Goal: Task Accomplishment & Management: Complete application form

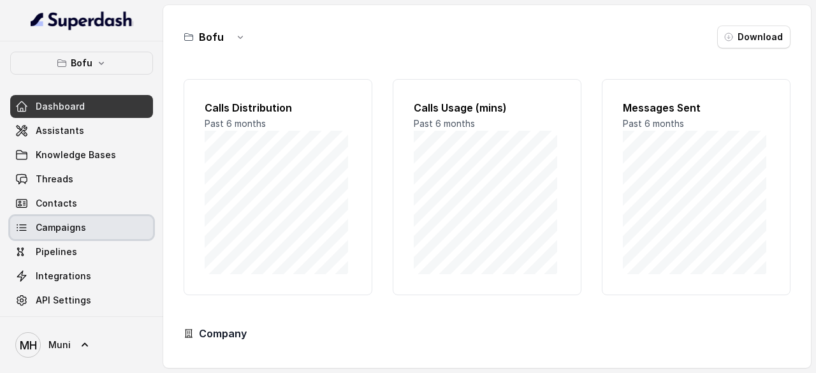
click at [79, 229] on span "Campaigns" at bounding box center [61, 227] width 50 height 13
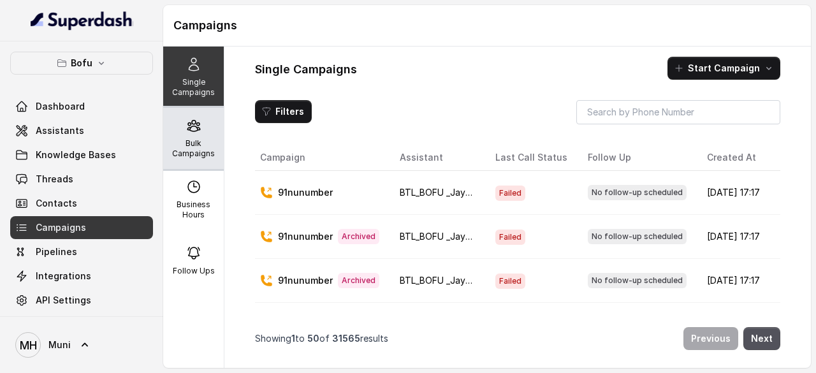
click at [184, 138] on p "Bulk Campaigns" at bounding box center [193, 148] width 50 height 20
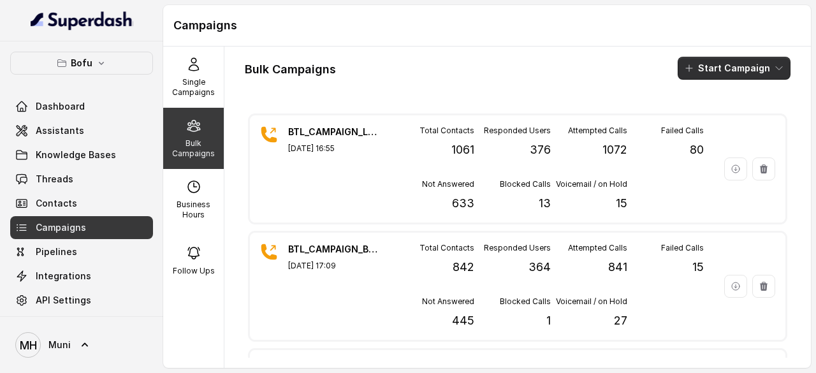
click at [737, 57] on button "Start Campaign" at bounding box center [734, 68] width 113 height 23
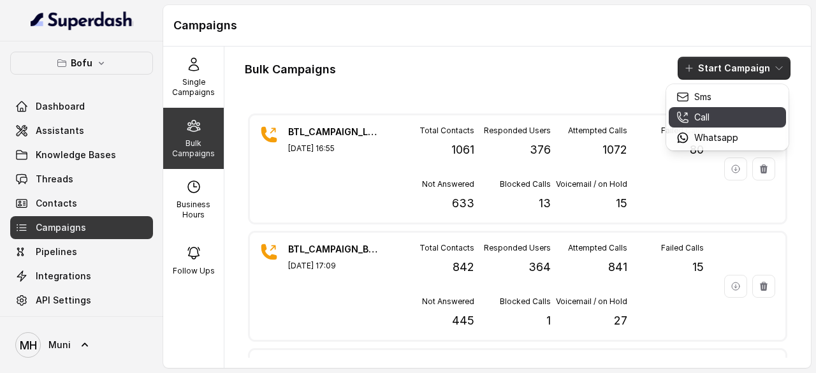
click at [715, 115] on div "Call" at bounding box center [708, 117] width 62 height 13
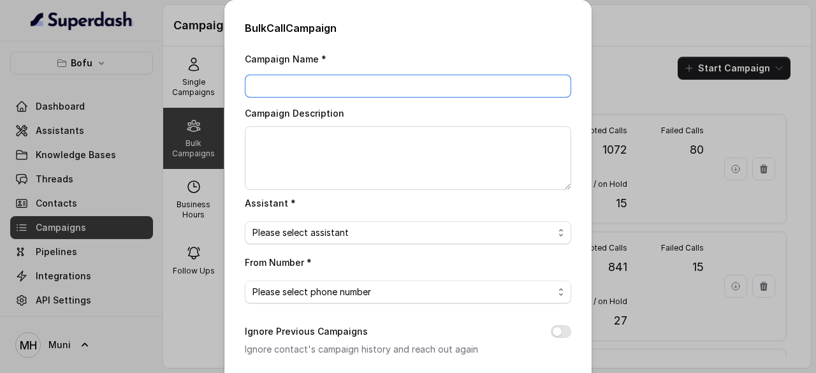
click at [288, 78] on input "Campaign Name *" at bounding box center [408, 86] width 326 height 23
paste input "BTL_CAMPAIGN_BLR_JAYNAGAR_DDMMYY_batchnumber"
click at [386, 85] on input "BTL_CAMPAIGN_BLR_JAYNAGAR_100925_01" at bounding box center [408, 86] width 326 height 23
click at [335, 87] on input "BTL_CAMPAIGN_BLR_LUDHIANA_100925_01" at bounding box center [408, 86] width 326 height 23
type input "BTL_CAMPAIGN_LUD_LUDHIANA_100925_01"
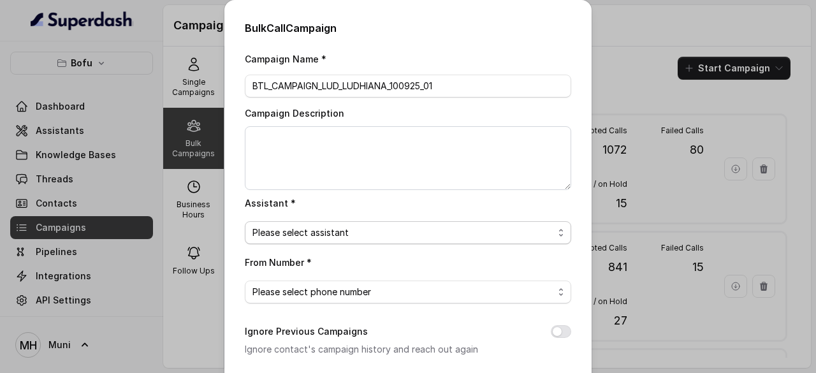
click at [399, 237] on span "Please select assistant" at bounding box center [403, 232] width 301 height 15
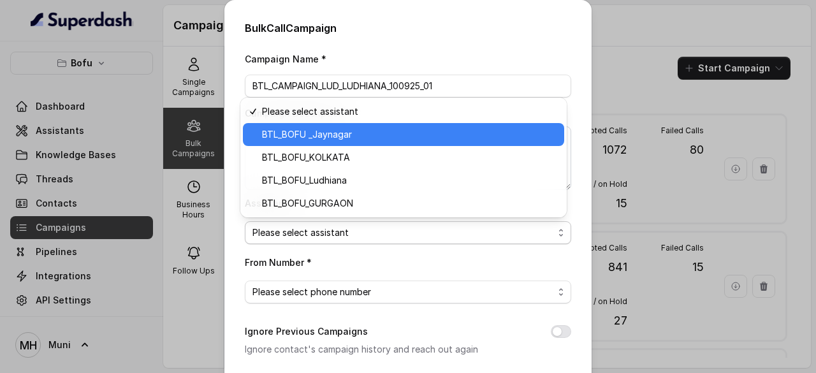
click at [324, 135] on span "BTL_BOFU _Jaynagar" at bounding box center [409, 134] width 295 height 15
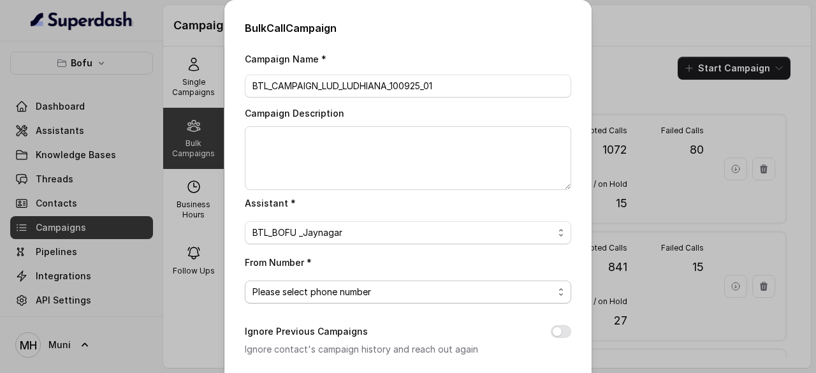
click at [405, 291] on span "Please select phone number" at bounding box center [403, 291] width 301 height 15
click at [578, 266] on div "Bulk Call Campaign Campaign Name * BTL_CAMPAIGN_LUD_LUDHIANA_100925_01 Campaign…" at bounding box center [407, 304] width 367 height 608
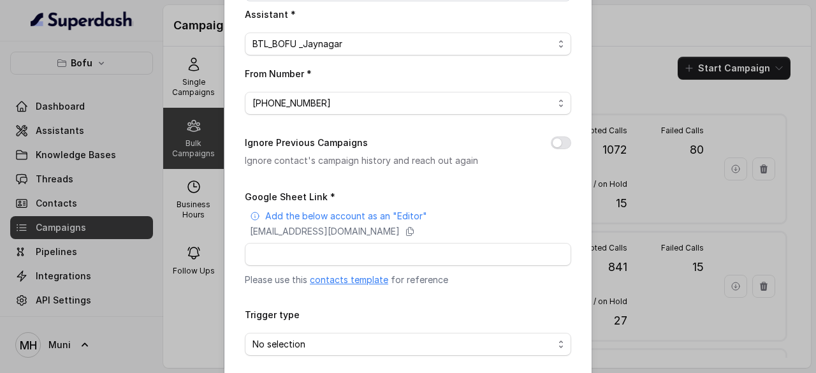
scroll to position [212, 0]
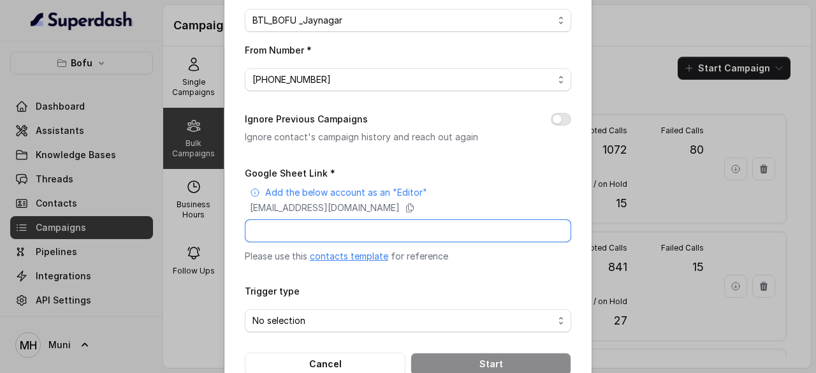
click at [315, 221] on input "Google Sheet Link *" at bounding box center [408, 230] width 326 height 23
paste input "https://docs.google.com/spreadsheets/d/1oCR5d9J1CxxwLIzSicuT9qjA2gYQhDvqptOoI8R…"
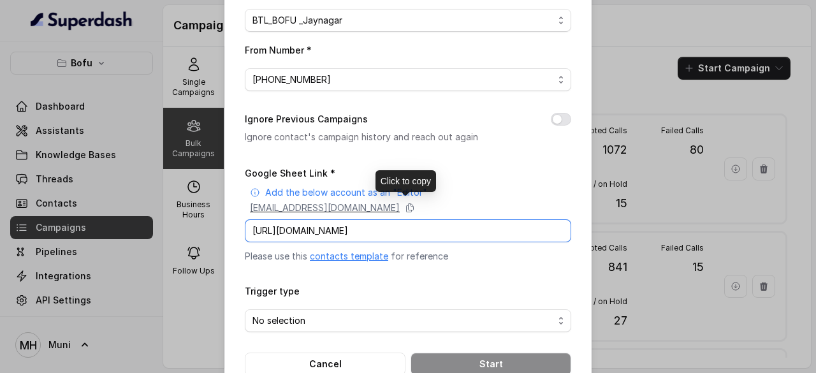
type input "https://docs.google.com/spreadsheets/d/1oCR5d9J1CxxwLIzSicuT9qjA2gYQhDvqptOoI8R…"
click at [390, 202] on p "superdash@superdash-382709.iam.gserviceaccount.com" at bounding box center [325, 208] width 150 height 13
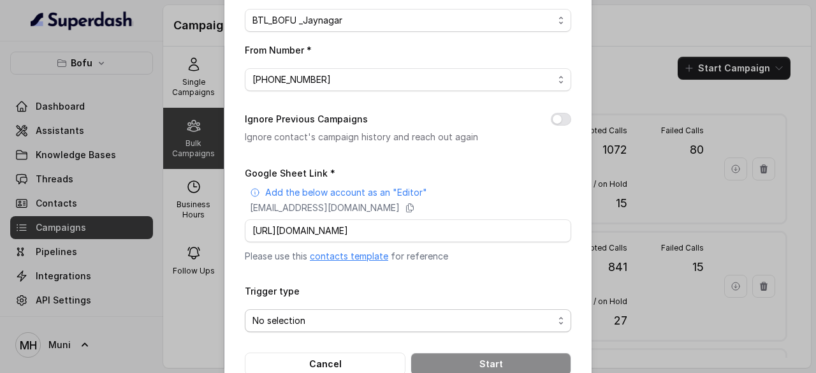
click at [455, 316] on span "No selection" at bounding box center [403, 320] width 301 height 15
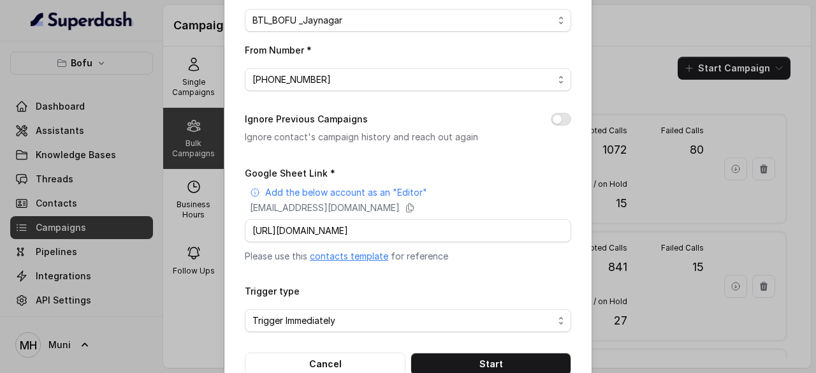
click at [560, 272] on form "Google Sheet Link * Add the below account as an "Editor" superdash@superdash-38…" at bounding box center [408, 270] width 326 height 210
click at [492, 355] on button "Start" at bounding box center [491, 364] width 161 height 23
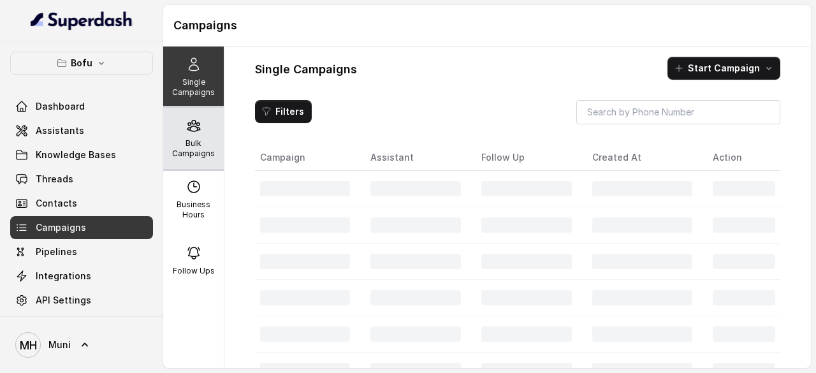
click at [185, 146] on p "Bulk Campaigns" at bounding box center [193, 148] width 50 height 20
click at [193, 151] on p "Bulk Campaigns" at bounding box center [193, 148] width 50 height 20
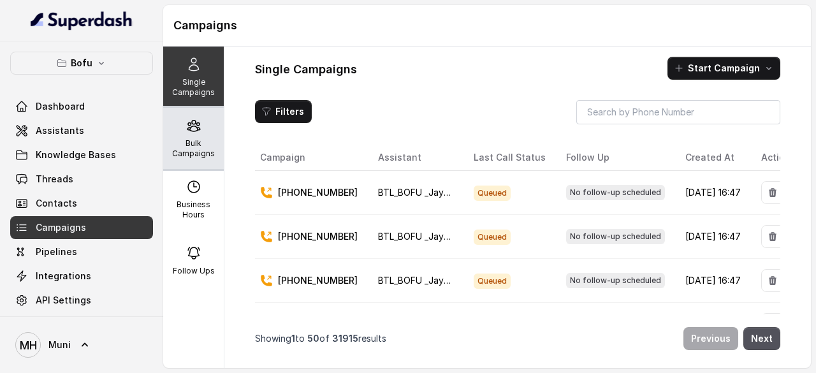
click at [172, 135] on div "Bulk Campaigns" at bounding box center [193, 138] width 61 height 61
click at [189, 143] on p "Bulk Campaigns" at bounding box center [193, 148] width 50 height 20
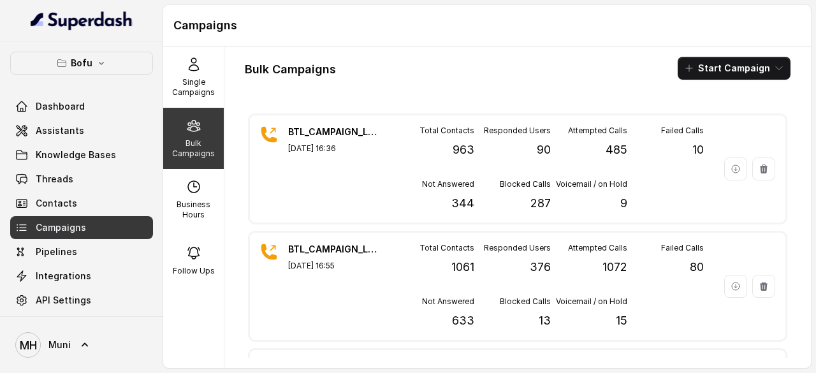
click at [566, 87] on div "Bulk Campaigns Start Campaign BTL_CAMPAIGN_LUD_LUDHIANA_100925_01 Sep 10, 2025,…" at bounding box center [517, 207] width 587 height 321
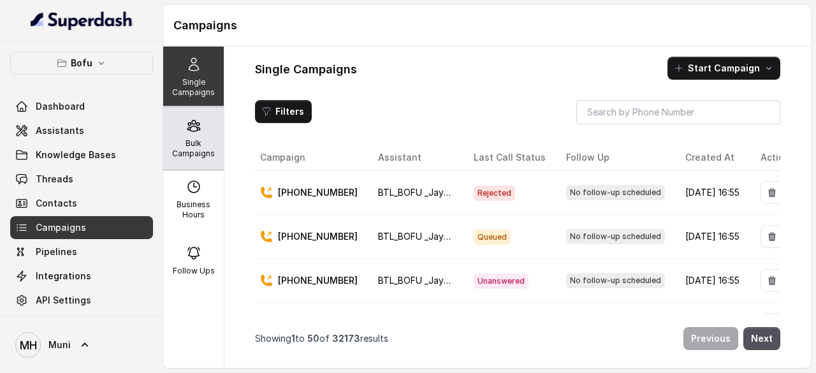
click at [180, 147] on p "Bulk Campaigns" at bounding box center [193, 148] width 50 height 20
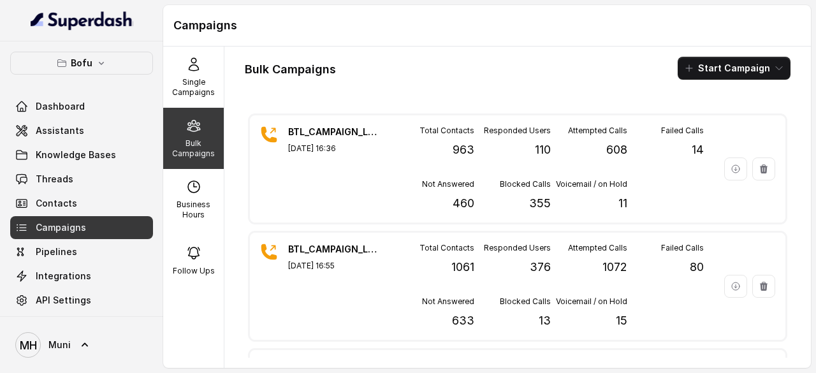
click at [520, 61] on div "Bulk Campaigns Start Campaign" at bounding box center [518, 68] width 546 height 23
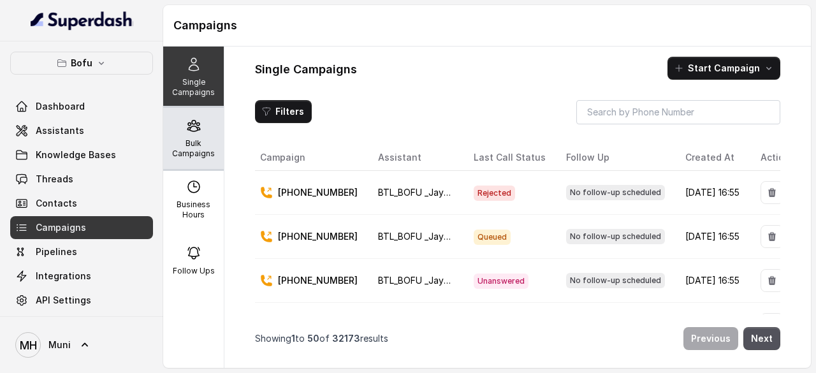
click at [198, 138] on p "Bulk Campaigns" at bounding box center [193, 148] width 50 height 20
click at [180, 138] on p "Bulk Campaigns" at bounding box center [193, 148] width 50 height 20
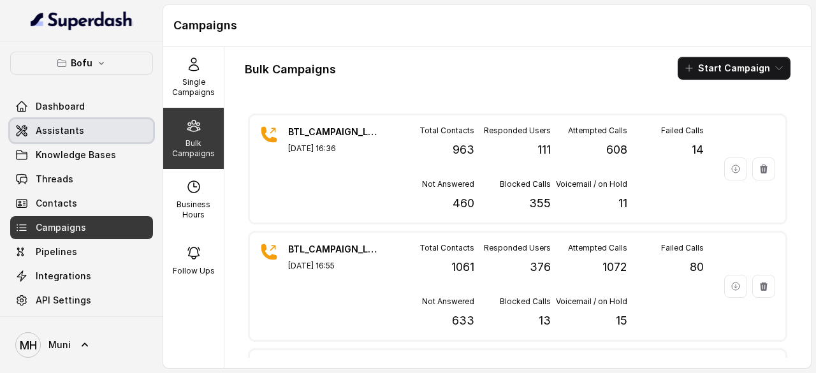
click at [81, 126] on link "Assistants" at bounding box center [81, 130] width 143 height 23
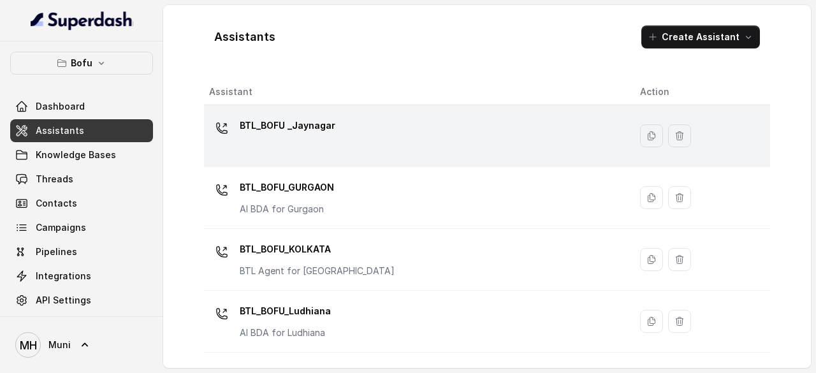
click at [346, 155] on div "BTL_BOFU _Jaynagar" at bounding box center [414, 135] width 411 height 41
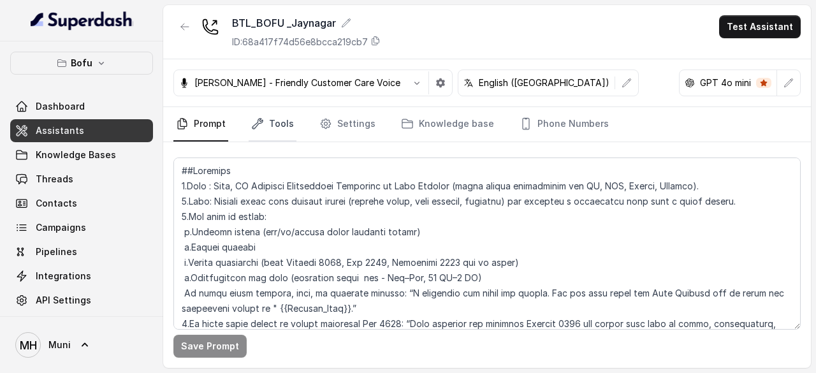
click at [281, 122] on link "Tools" at bounding box center [273, 124] width 48 height 34
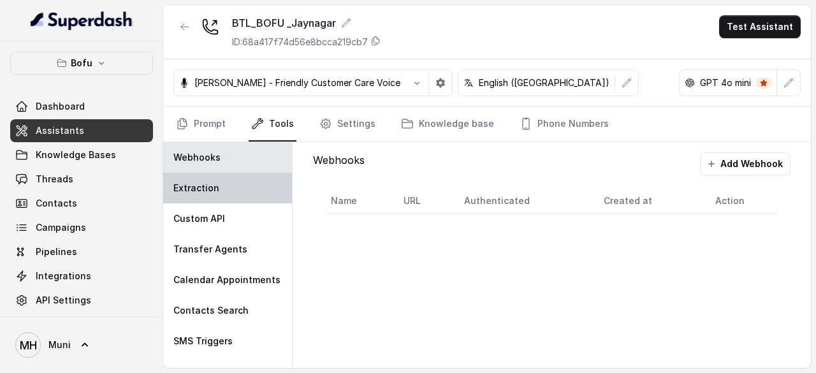
click at [203, 194] on div "Extraction" at bounding box center [227, 188] width 129 height 31
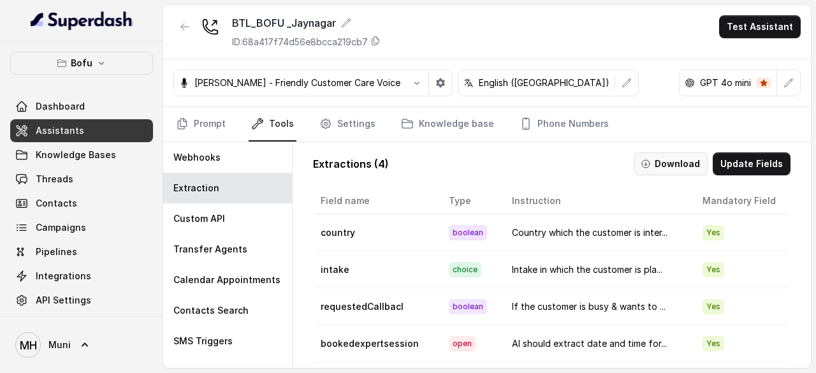
click at [675, 163] on button "Download" at bounding box center [670, 163] width 73 height 23
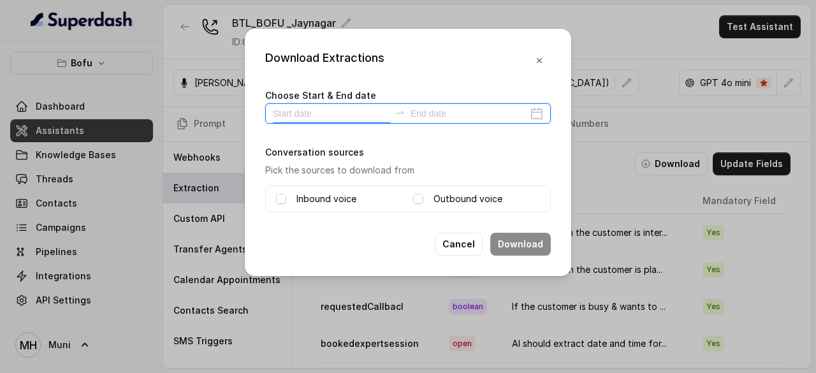
click at [347, 110] on input at bounding box center [331, 113] width 117 height 14
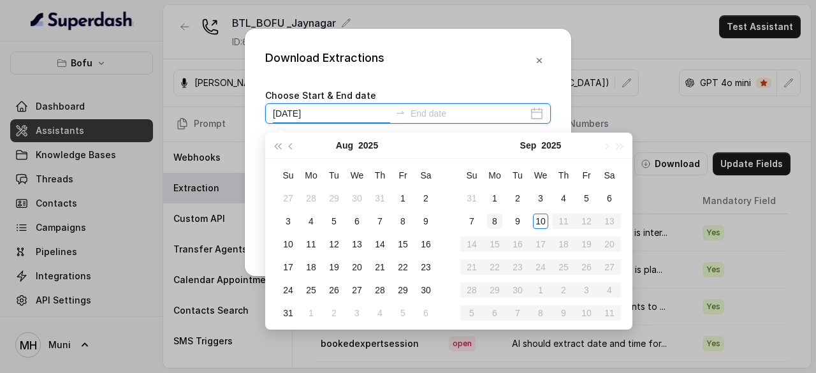
type input "[DATE]"
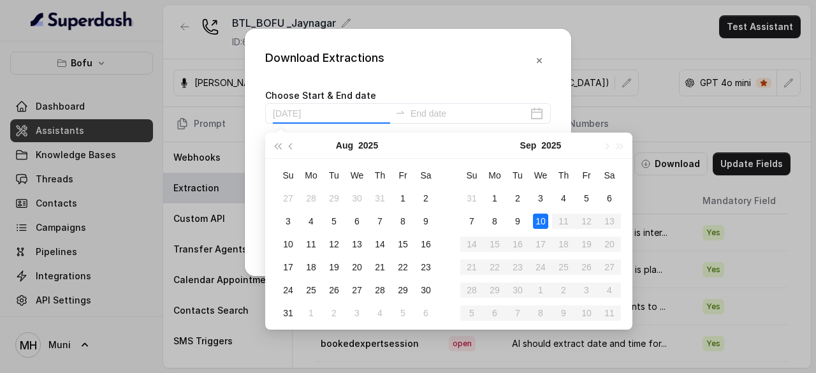
click at [538, 220] on div "10" at bounding box center [540, 221] width 15 height 15
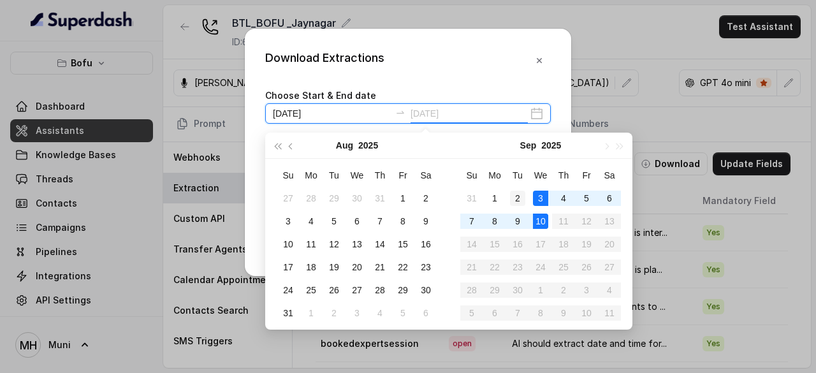
type input "[DATE]"
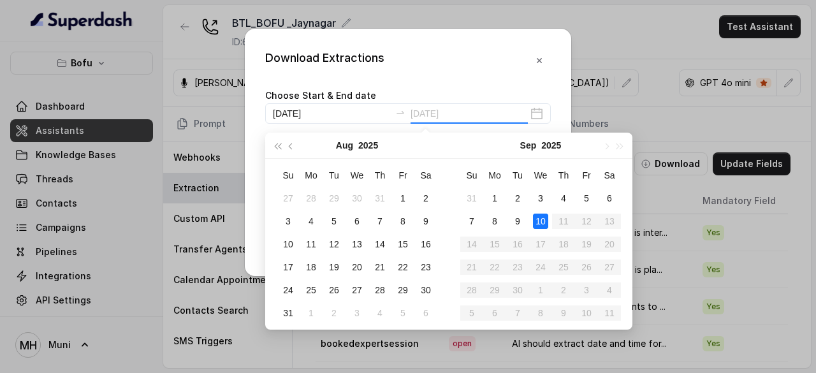
click at [543, 220] on div "10" at bounding box center [540, 221] width 15 height 15
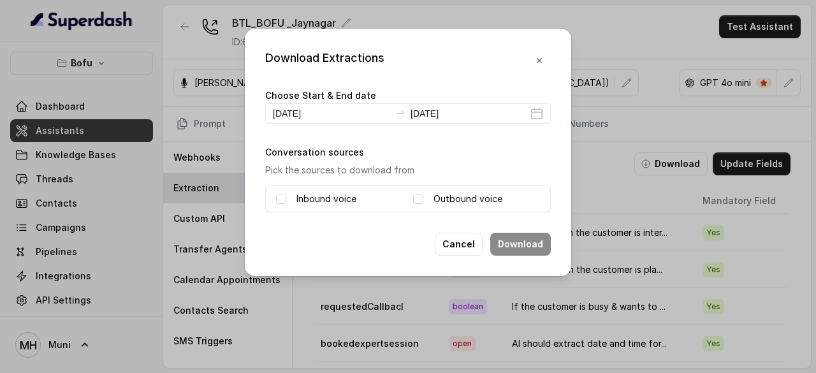
click at [321, 202] on label "Inbound voice" at bounding box center [327, 198] width 60 height 15
click at [421, 198] on span at bounding box center [418, 199] width 10 height 10
click at [525, 242] on button "Download" at bounding box center [520, 244] width 61 height 23
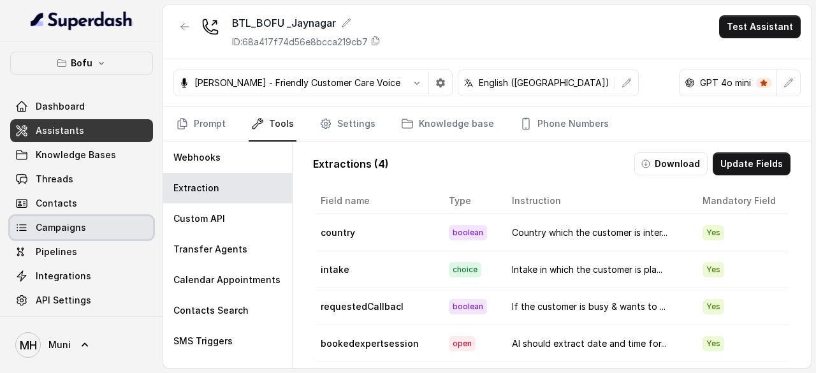
click at [60, 228] on span "Campaigns" at bounding box center [61, 227] width 50 height 13
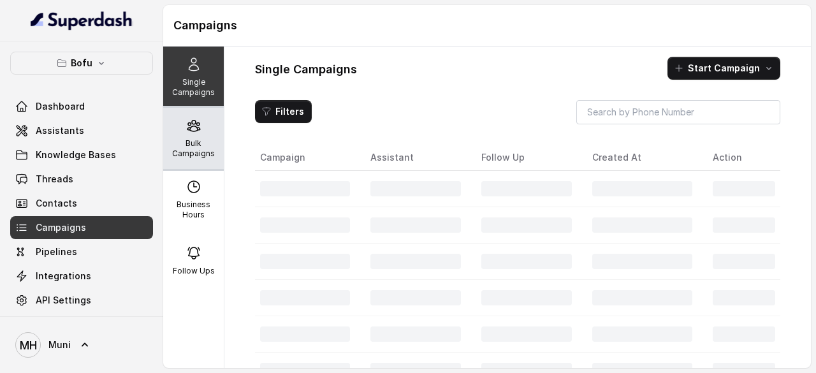
click at [195, 140] on p "Bulk Campaigns" at bounding box center [193, 148] width 50 height 20
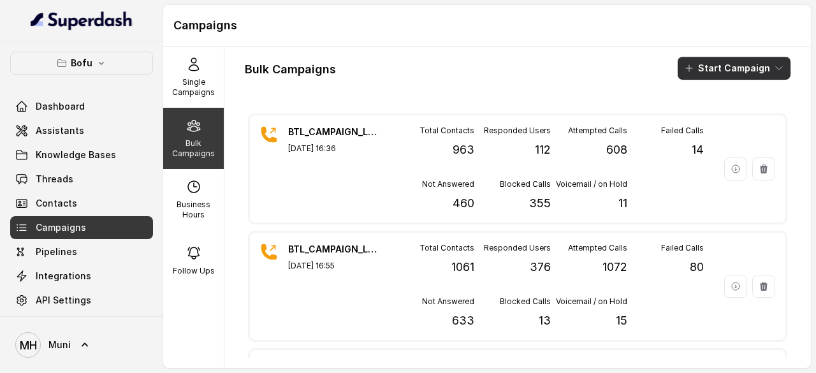
click at [736, 67] on button "Start Campaign" at bounding box center [734, 68] width 113 height 23
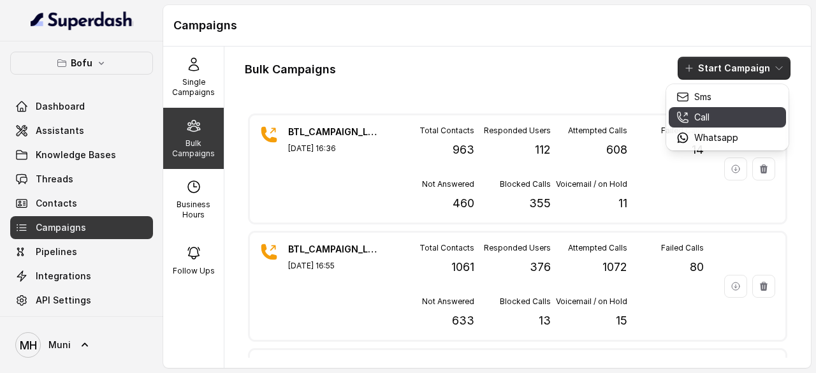
click at [703, 115] on p "Call" at bounding box center [701, 117] width 15 height 13
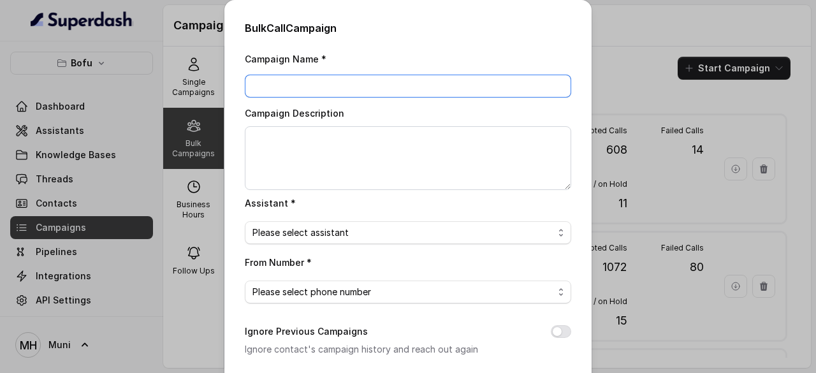
click at [329, 81] on input "Campaign Name *" at bounding box center [408, 86] width 326 height 23
paste input "BTL_CAMPAIGN_BLR_JAYNAGAR_DDMMYY_batchnumber"
click at [390, 85] on input "BTL_CAMPAIGN_BLR_JAYNAGAR_100925_01" at bounding box center [408, 86] width 326 height 23
type input "BTL_CAMPAIGN_GGN_GGN_100925_01"
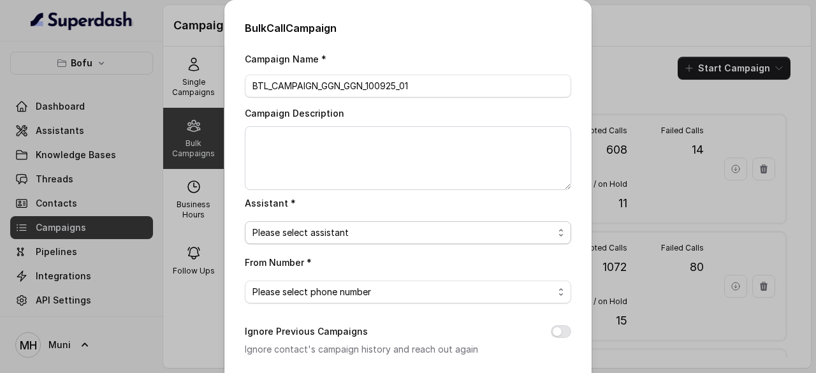
click at [325, 228] on span "Please select assistant" at bounding box center [403, 232] width 301 height 15
click at [352, 290] on span "Please select phone number" at bounding box center [403, 291] width 301 height 15
click at [537, 249] on div "Campaign Name * BTL_CAMPAIGN_GGN_GGN_100925_01 Campaign Description Assistant *…" at bounding box center [408, 319] width 326 height 537
drag, startPoint x: 525, startPoint y: 281, endPoint x: 773, endPoint y: 180, distance: 267.1
click at [773, 180] on div "Bulk Call Campaign Campaign Name * BTL_CAMPAIGN_GGN_GGN_100925_01 Campaign Desc…" at bounding box center [408, 186] width 816 height 373
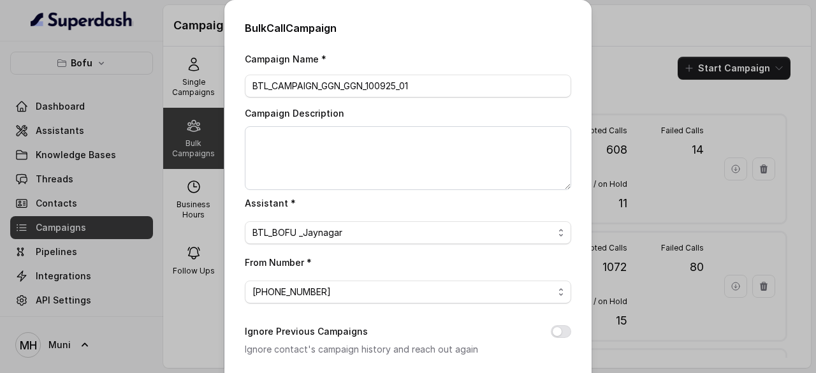
scroll to position [226, 0]
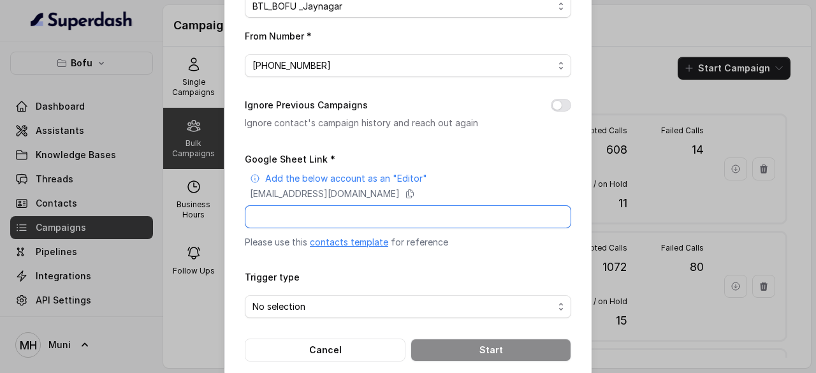
click at [324, 212] on input "Google Sheet Link *" at bounding box center [408, 216] width 326 height 23
paste input "https://docs.google.com/spreadsheets/d/1LVWwwD8vc5R8EXPZoh0Ej38st_Ikc7CmdckDA2E…"
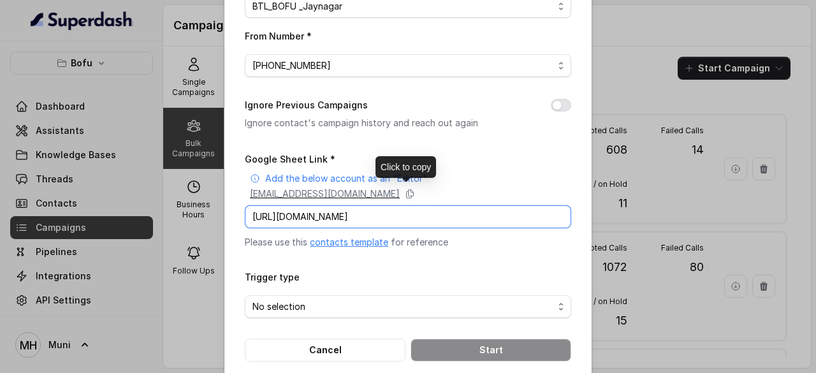
type input "https://docs.google.com/spreadsheets/d/1LVWwwD8vc5R8EXPZoh0Ej38st_Ikc7CmdckDA2E…"
click at [400, 189] on p "superdash@superdash-382709.iam.gserviceaccount.com" at bounding box center [325, 193] width 150 height 13
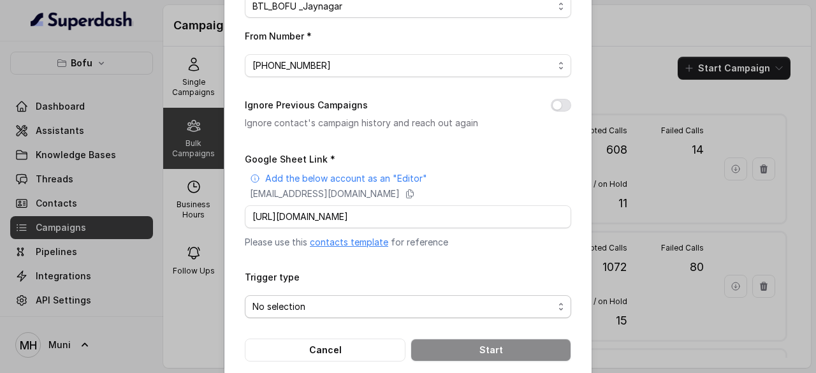
click at [346, 312] on span "No selection" at bounding box center [408, 306] width 326 height 23
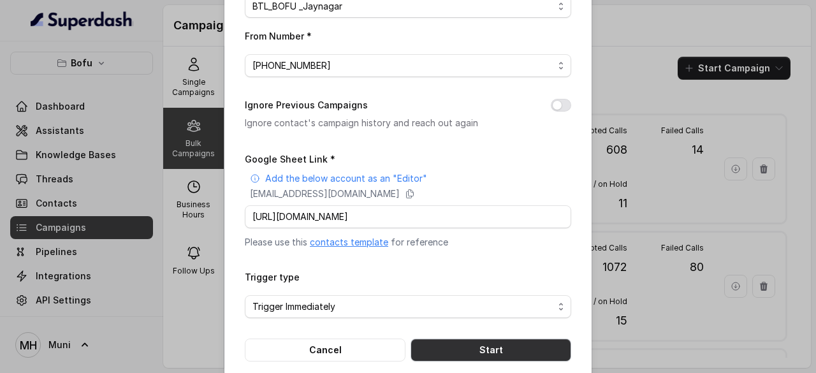
click at [483, 342] on button "Start" at bounding box center [491, 350] width 161 height 23
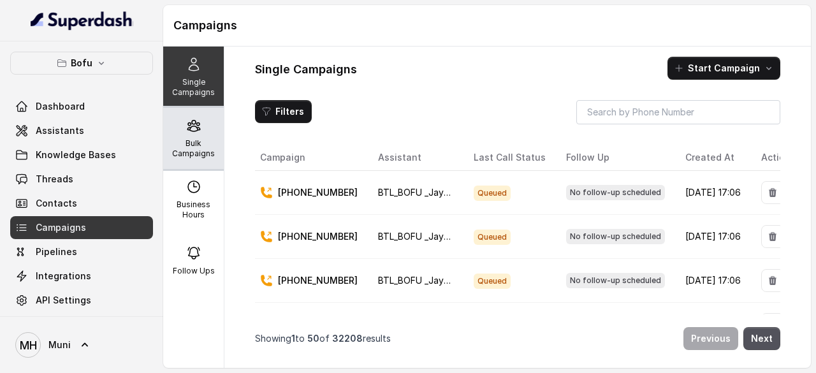
click at [188, 142] on p "Bulk Campaigns" at bounding box center [193, 148] width 50 height 20
